Goal: Transaction & Acquisition: Purchase product/service

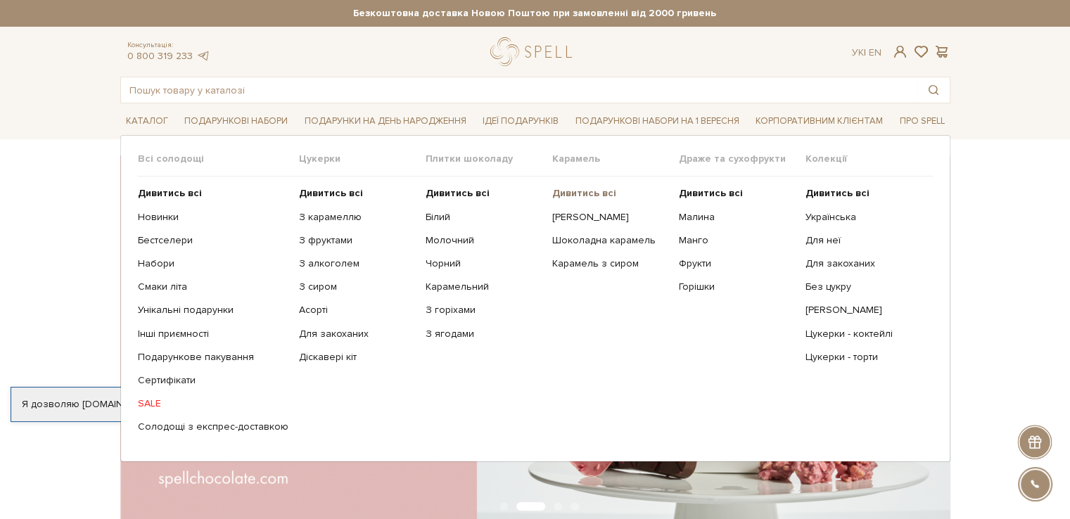
click at [602, 198] on b "Дивитись всі" at bounding box center [584, 193] width 64 height 12
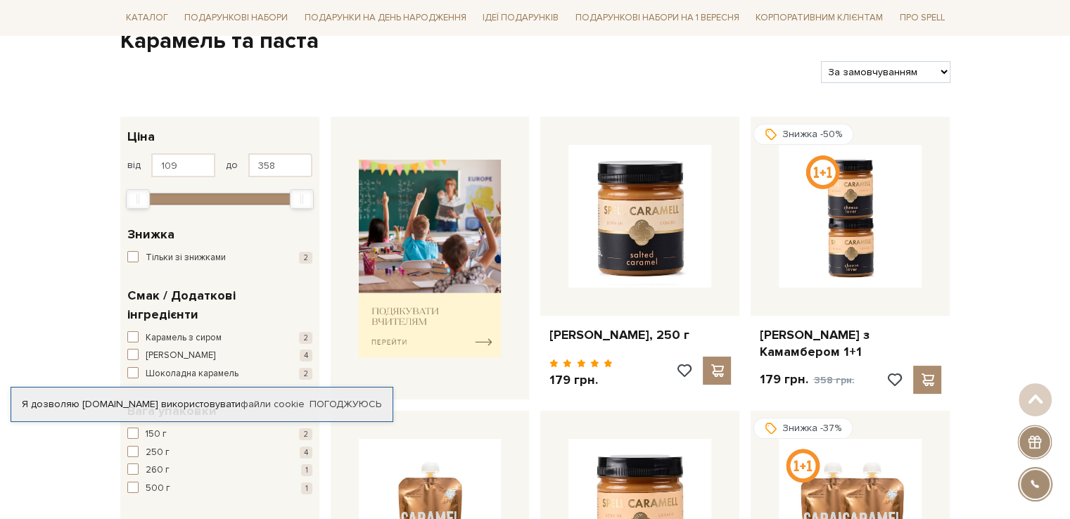
scroll to position [177, 0]
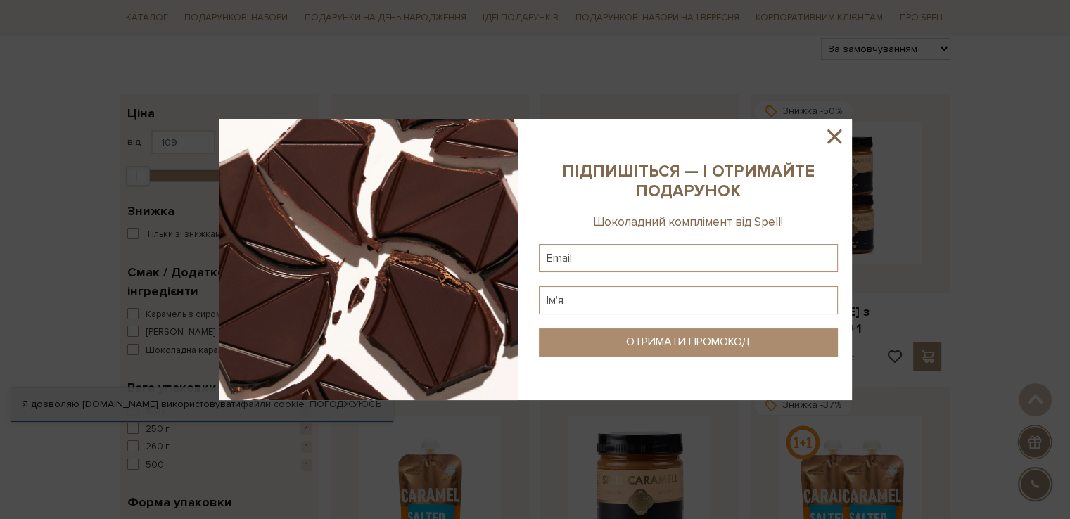
click at [833, 139] on icon at bounding box center [835, 136] width 14 height 14
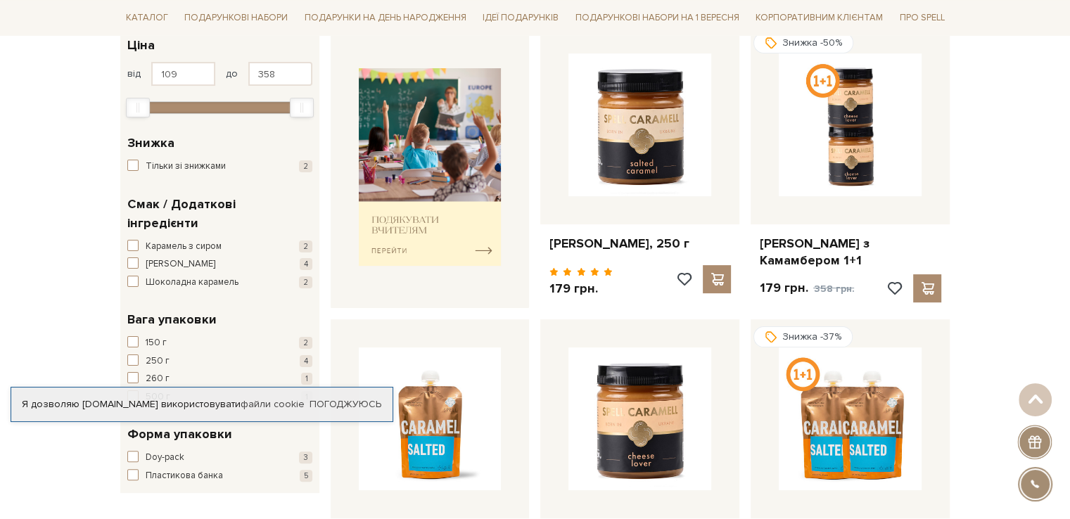
scroll to position [242, 0]
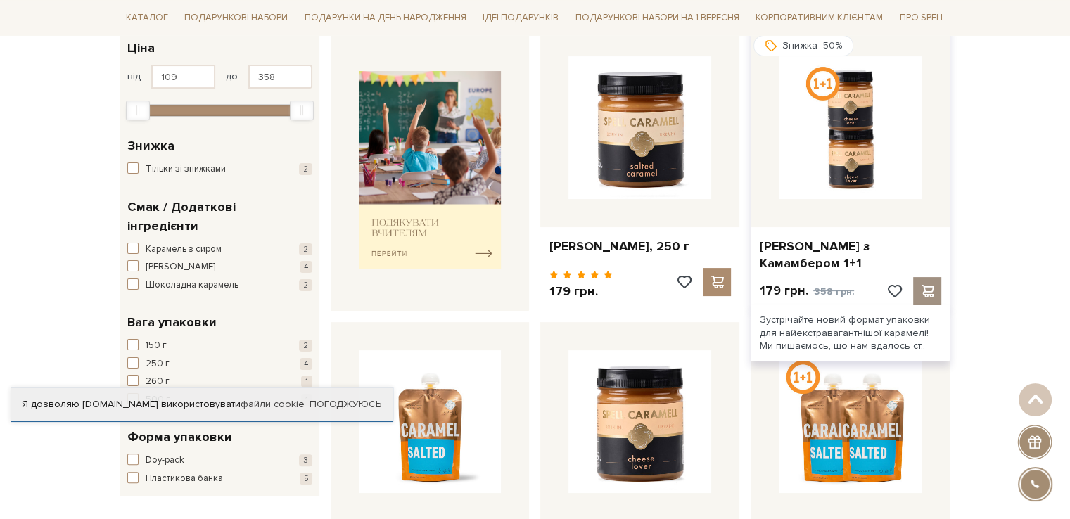
click at [932, 298] on span at bounding box center [928, 291] width 18 height 13
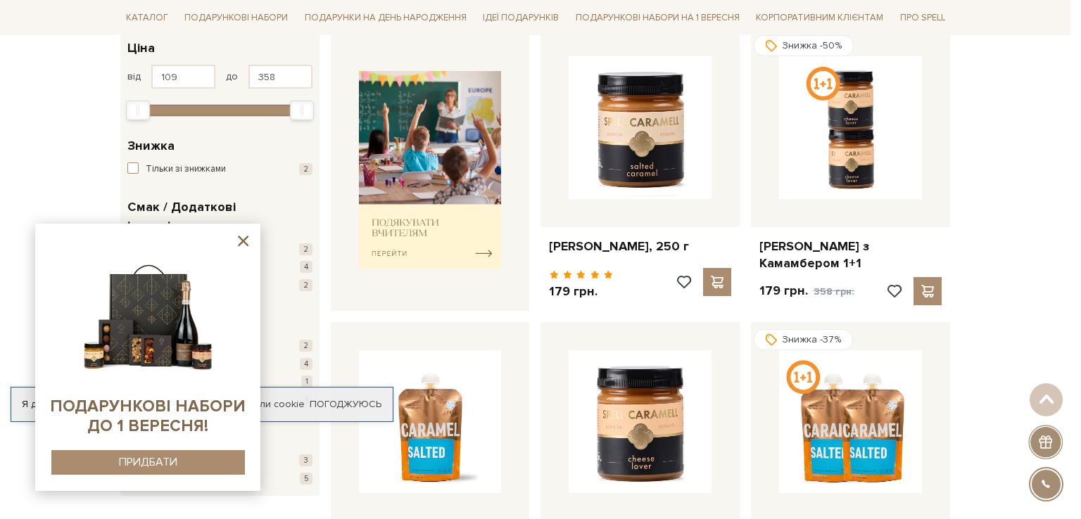
click at [721, 60] on div at bounding box center [540, 259] width 1081 height 519
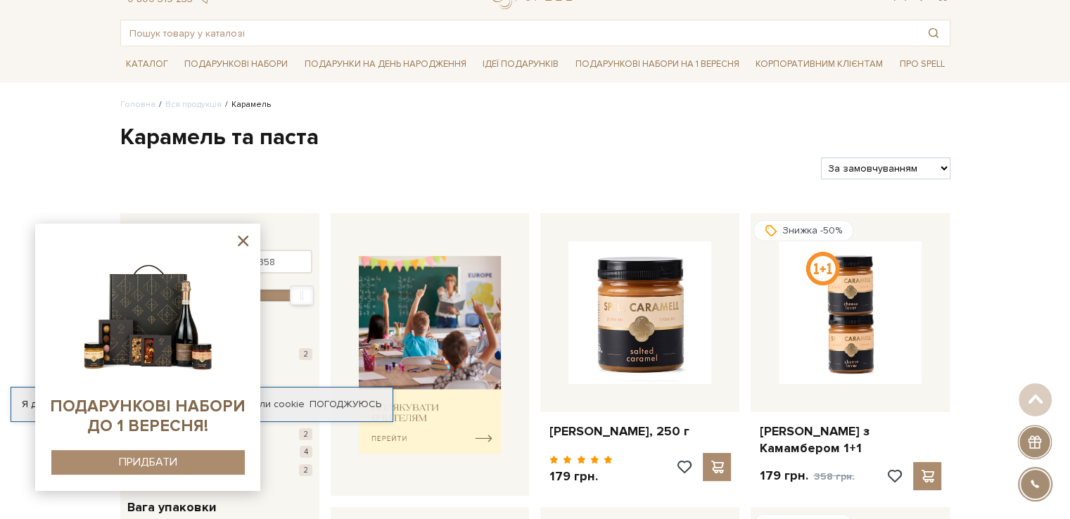
scroll to position [0, 0]
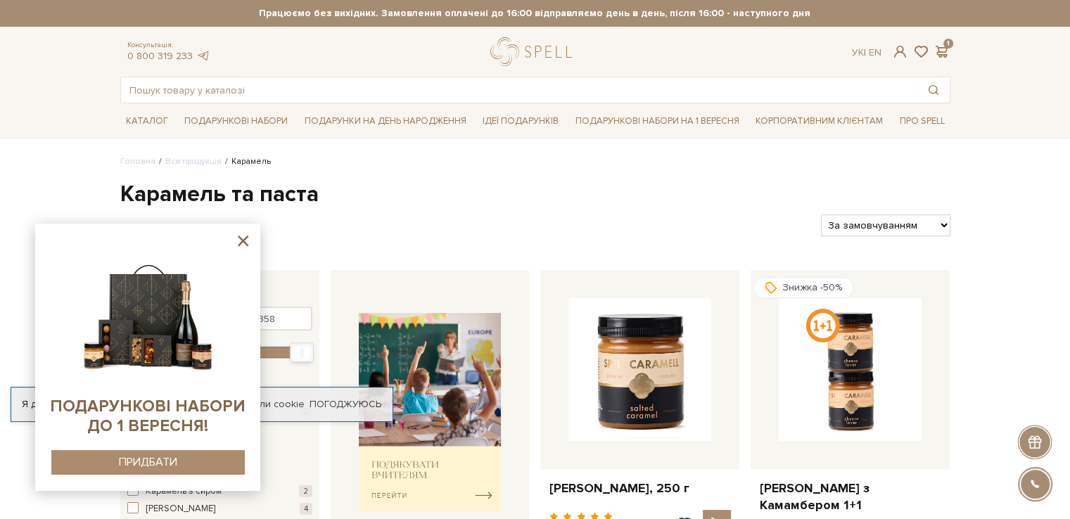
click at [239, 241] on icon at bounding box center [243, 241] width 18 height 18
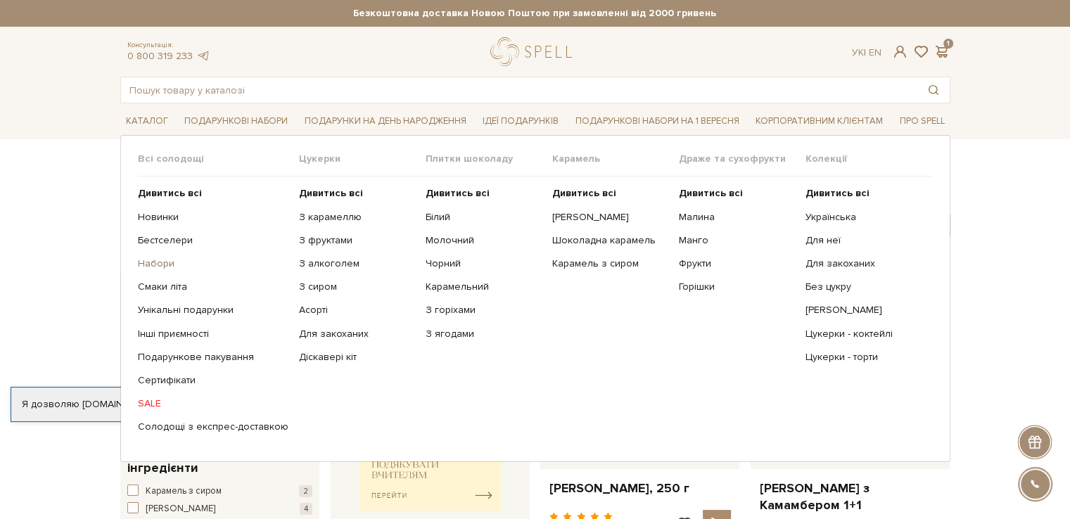
click at [169, 264] on link "Набори" at bounding box center [213, 264] width 151 height 13
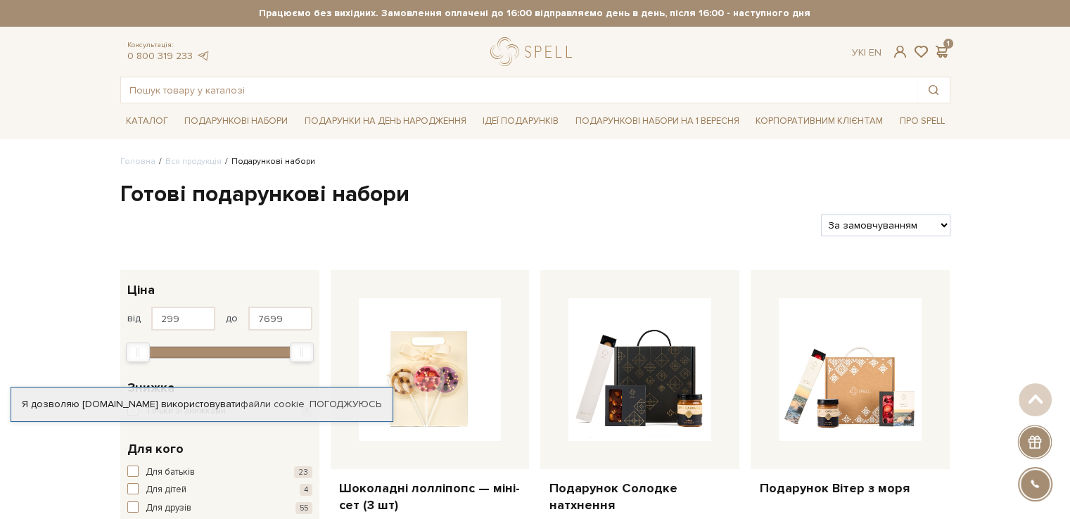
drag, startPoint x: 0, startPoint y: 0, endPoint x: 1080, endPoint y: 42, distance: 1081.0
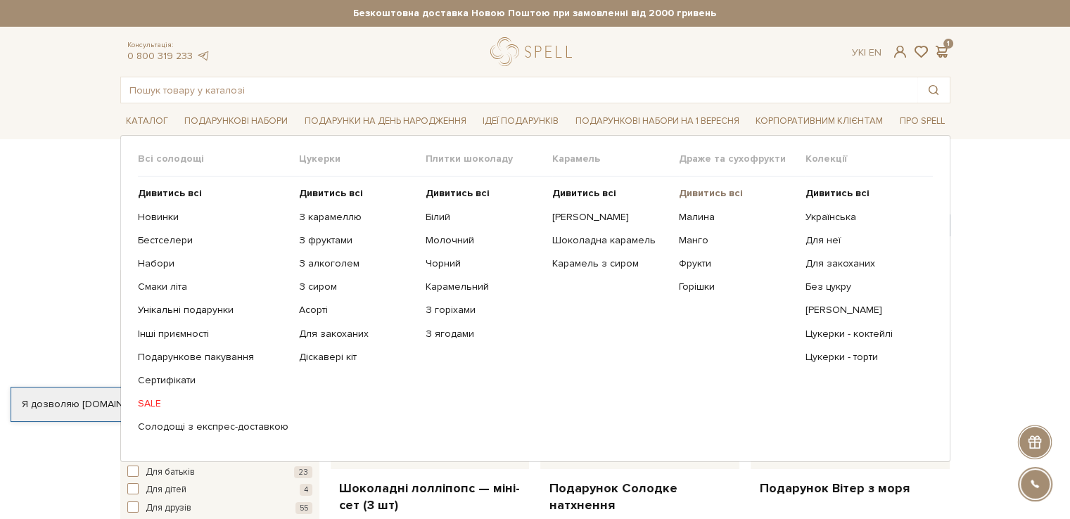
click at [710, 197] on b "Дивитись всі" at bounding box center [711, 193] width 64 height 12
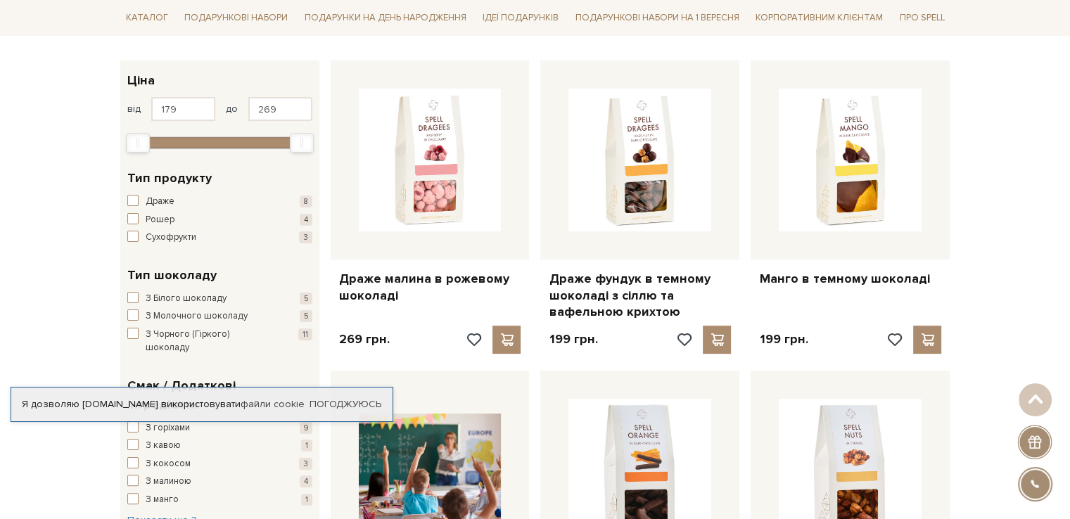
scroll to position [213, 0]
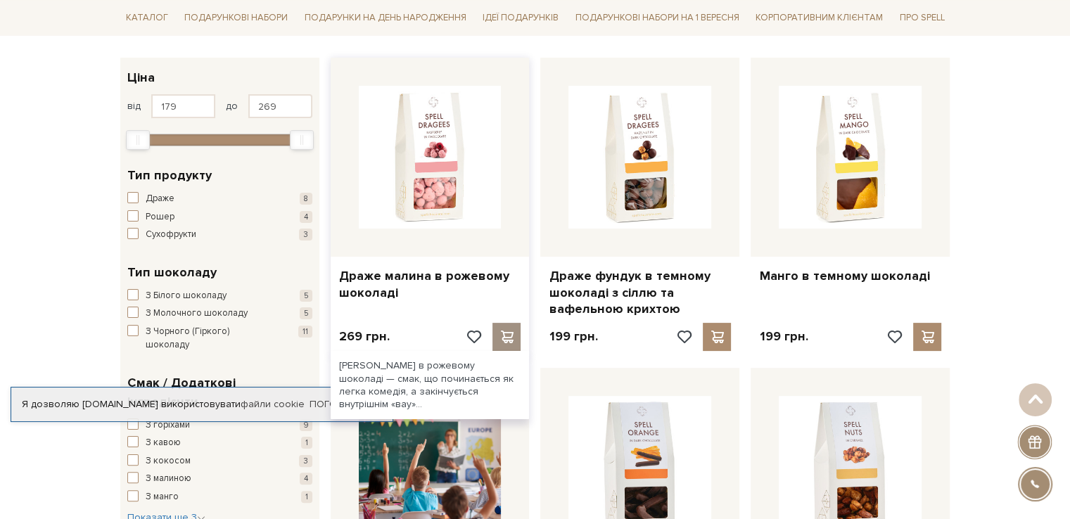
click at [510, 343] on span at bounding box center [507, 337] width 18 height 13
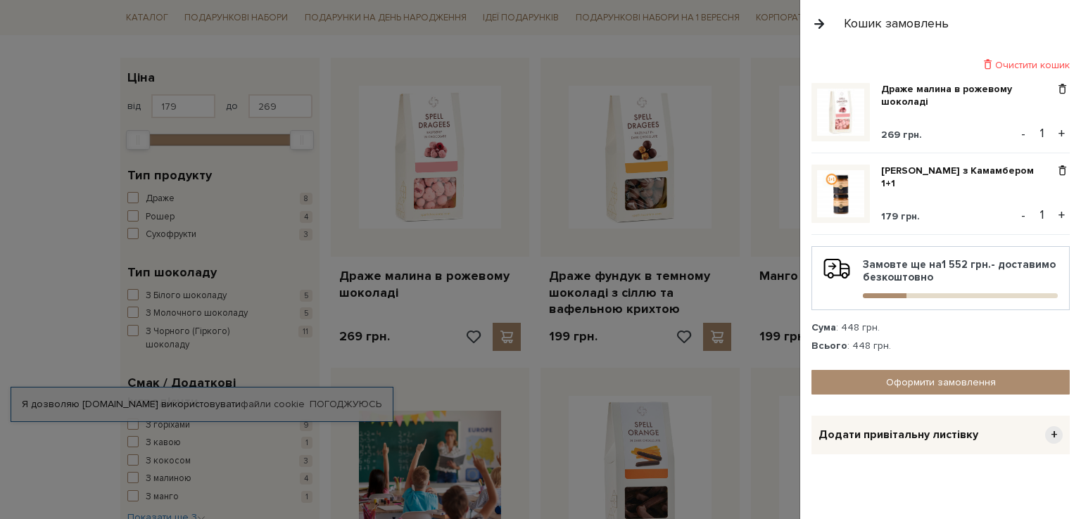
click at [635, 70] on div at bounding box center [540, 259] width 1081 height 519
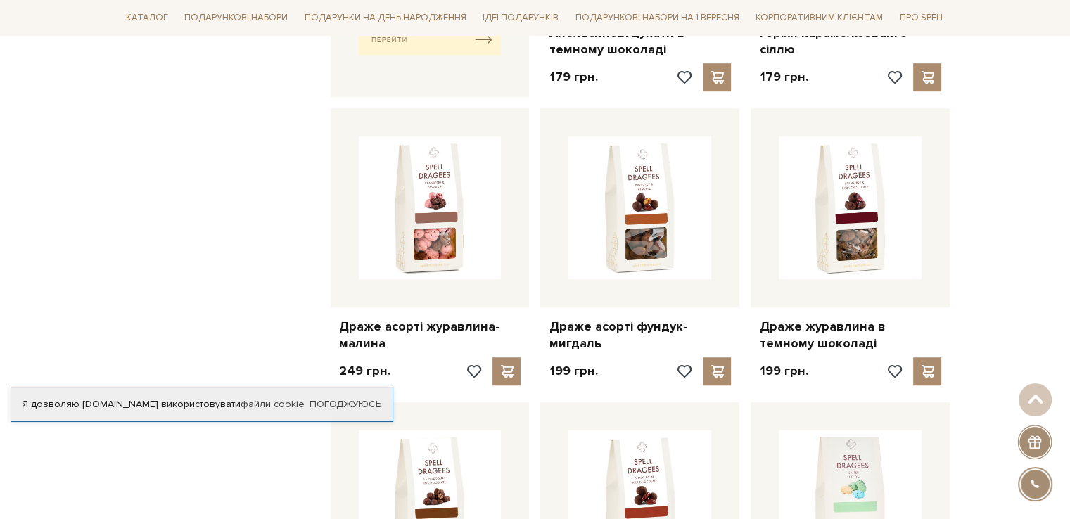
scroll to position [838, 0]
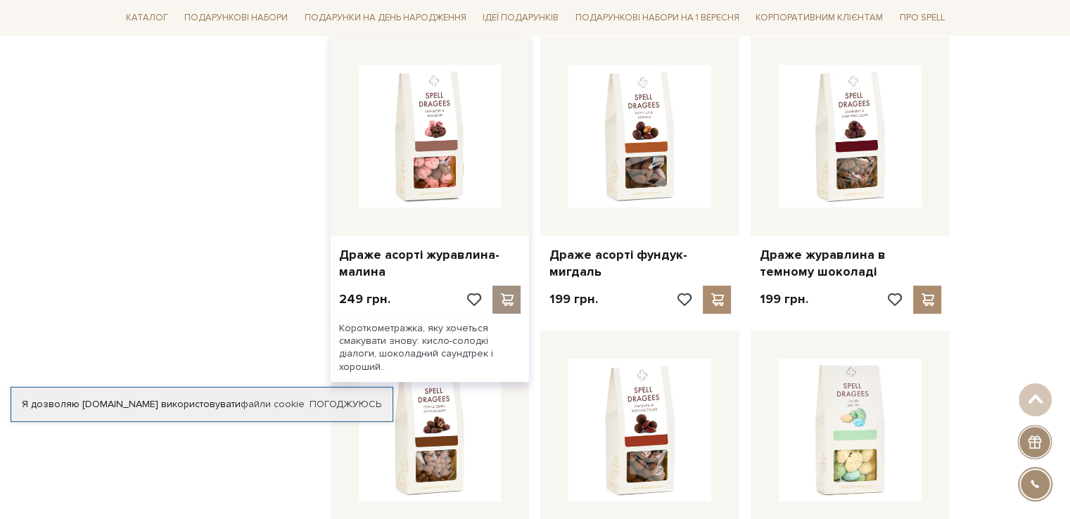
click at [519, 314] on div at bounding box center [507, 300] width 28 height 28
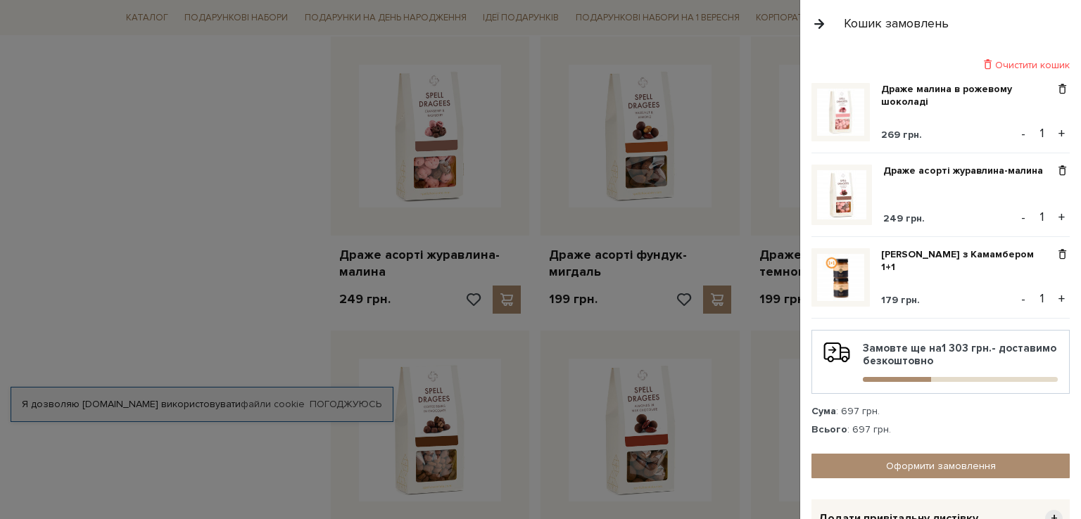
click at [148, 206] on div at bounding box center [540, 259] width 1081 height 519
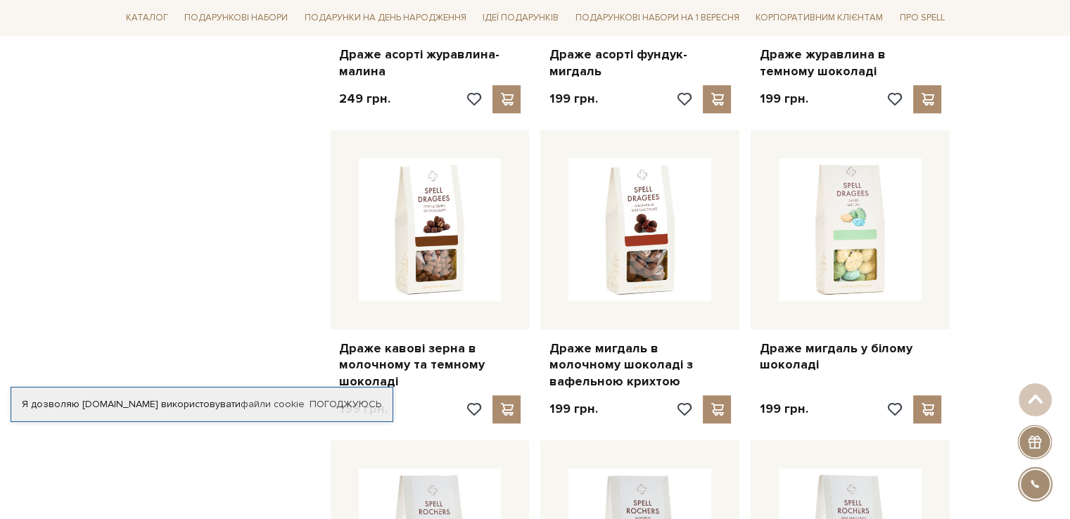
scroll to position [1154, 0]
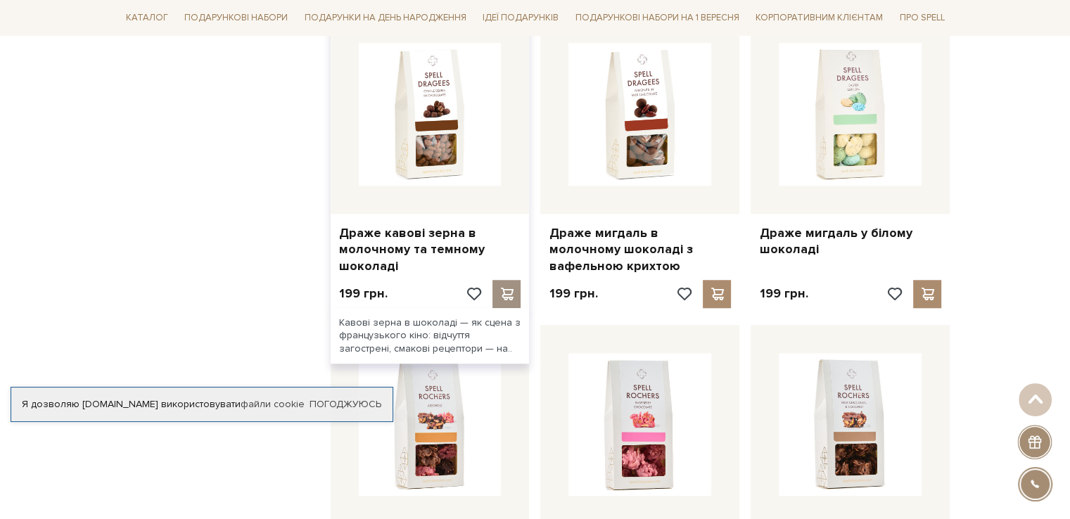
click at [501, 300] on span at bounding box center [507, 294] width 18 height 13
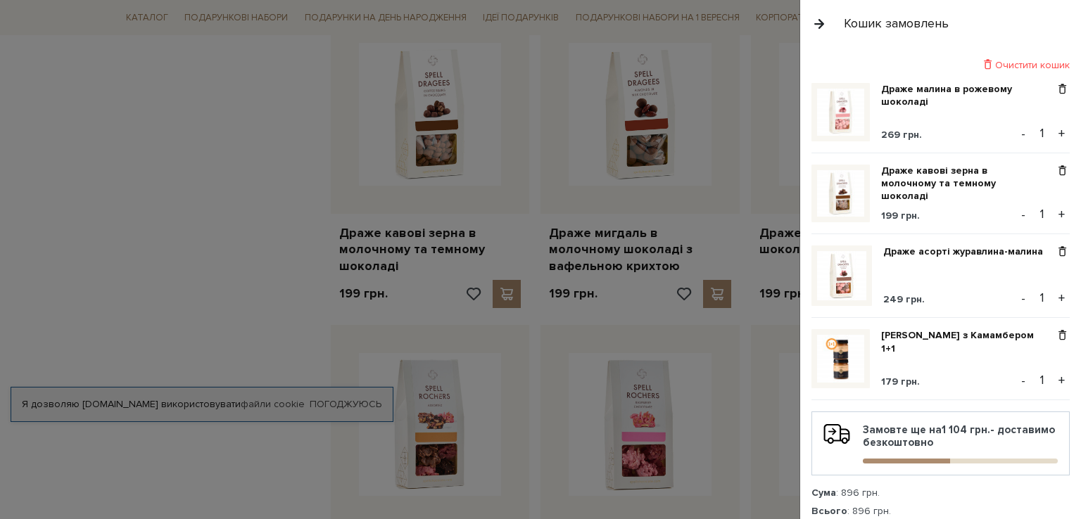
click at [125, 249] on div at bounding box center [540, 259] width 1081 height 519
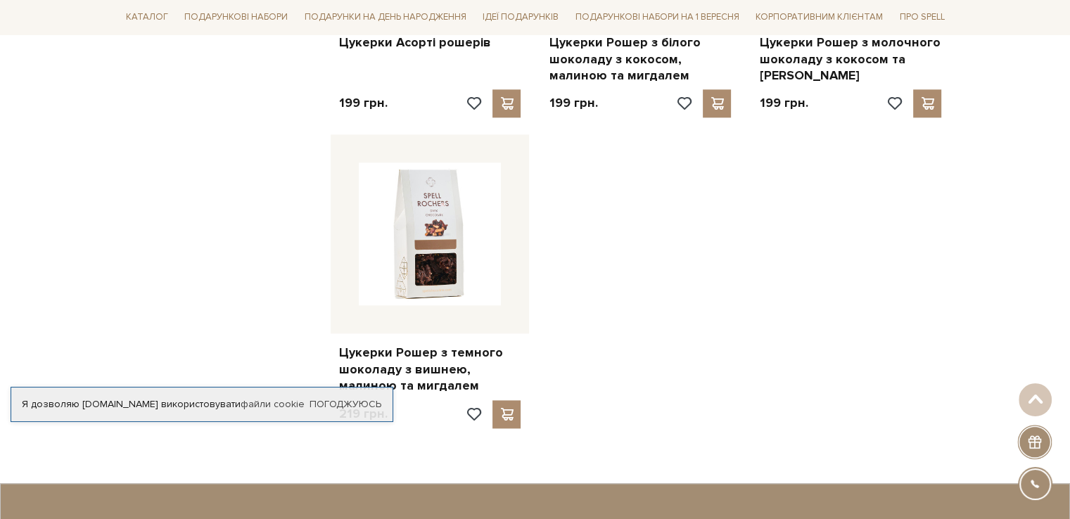
scroll to position [1714, 0]
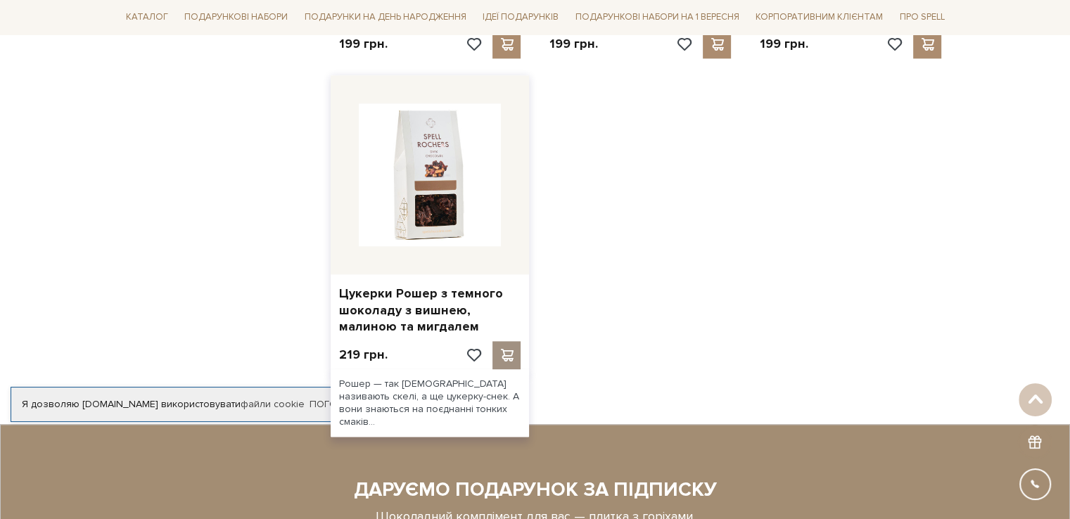
click at [509, 362] on span at bounding box center [507, 355] width 18 height 13
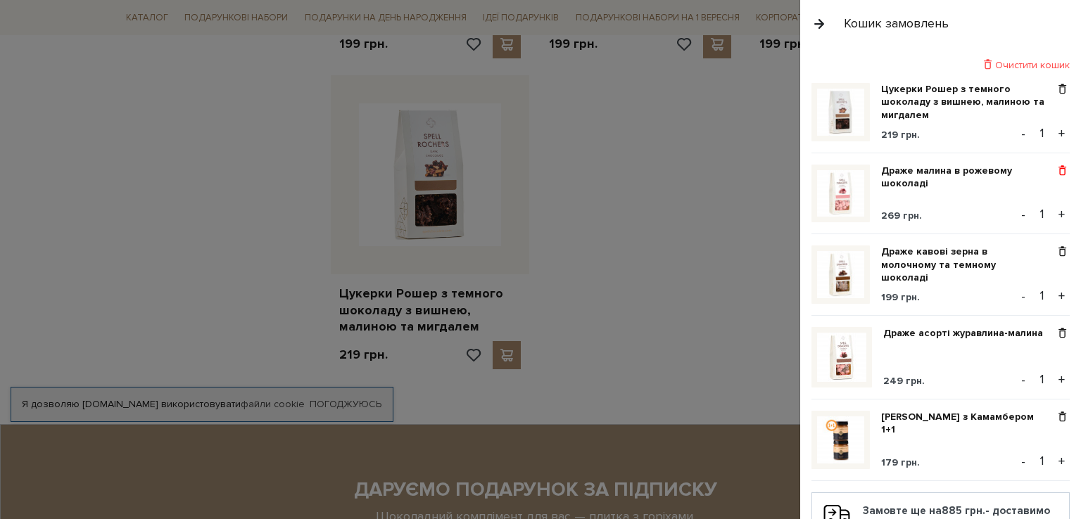
click at [1055, 177] on span at bounding box center [1062, 171] width 15 height 13
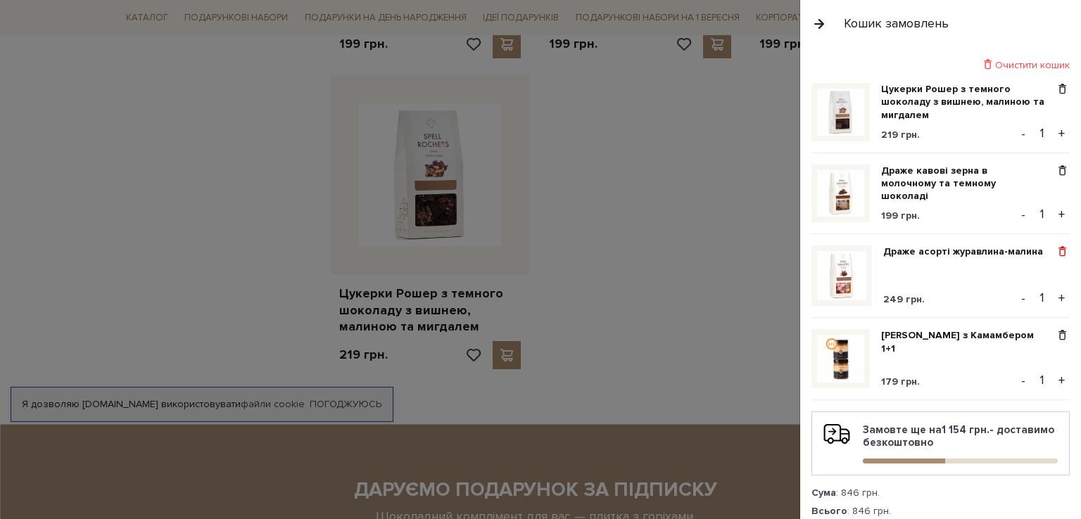
click at [1055, 253] on span at bounding box center [1062, 252] width 15 height 13
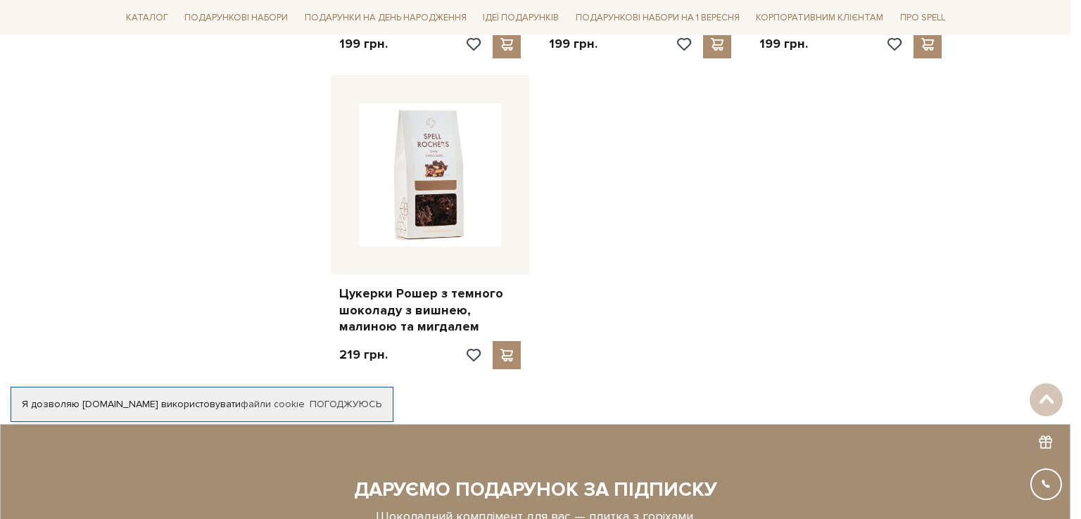
click at [687, 203] on div at bounding box center [540, 259] width 1081 height 519
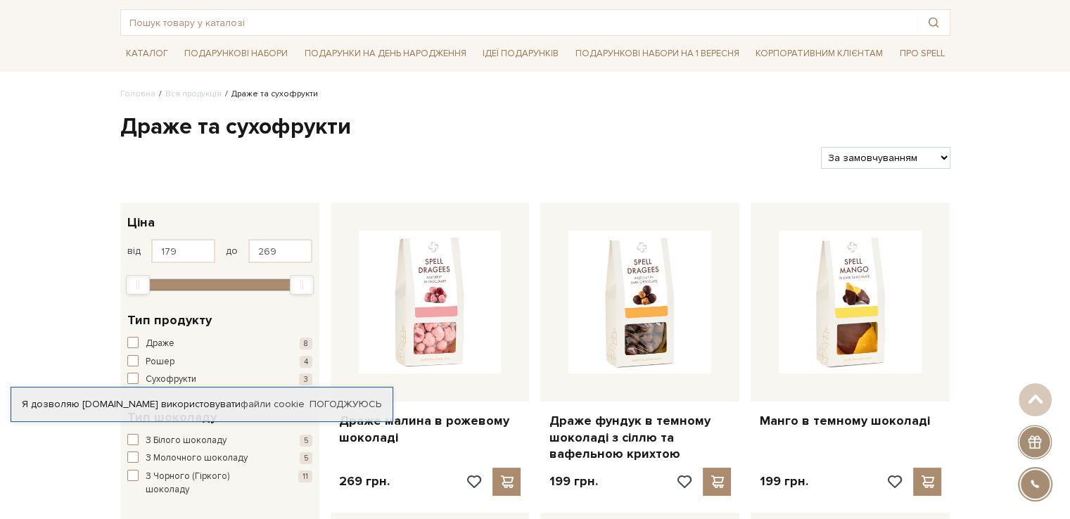
scroll to position [0, 0]
